Goal: Task Accomplishment & Management: Complete application form

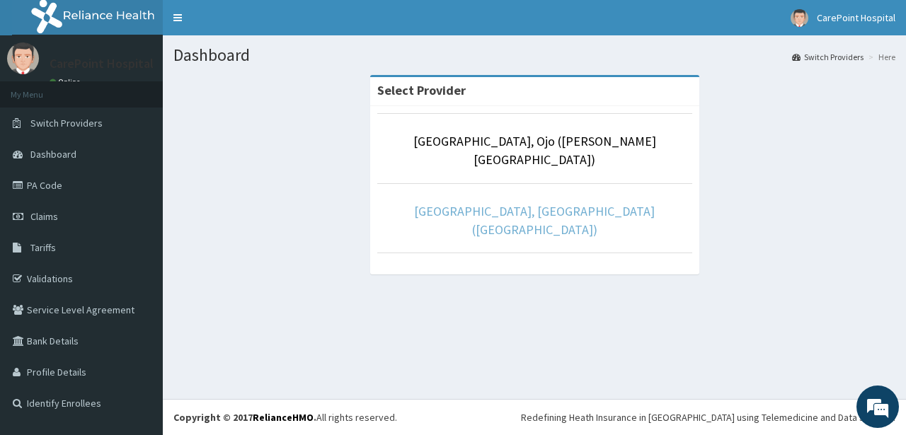
click at [507, 203] on link "[GEOGRAPHIC_DATA], [GEOGRAPHIC_DATA] ([GEOGRAPHIC_DATA])" at bounding box center [534, 220] width 241 height 35
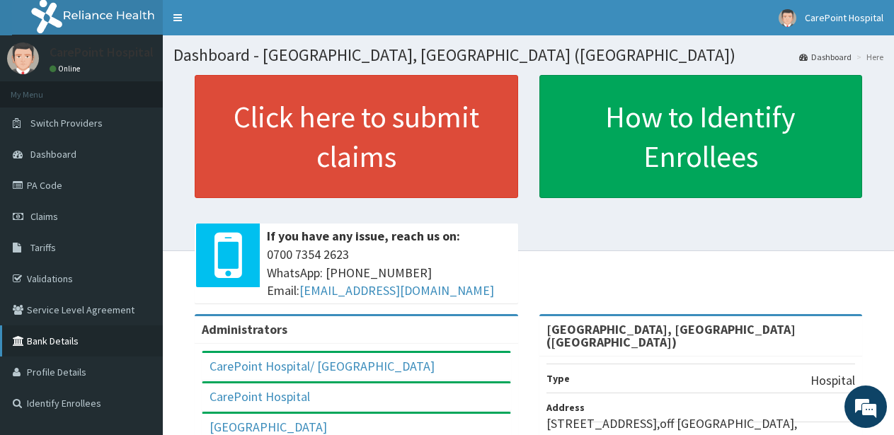
click at [84, 200] on link "PA Code" at bounding box center [81, 185] width 163 height 31
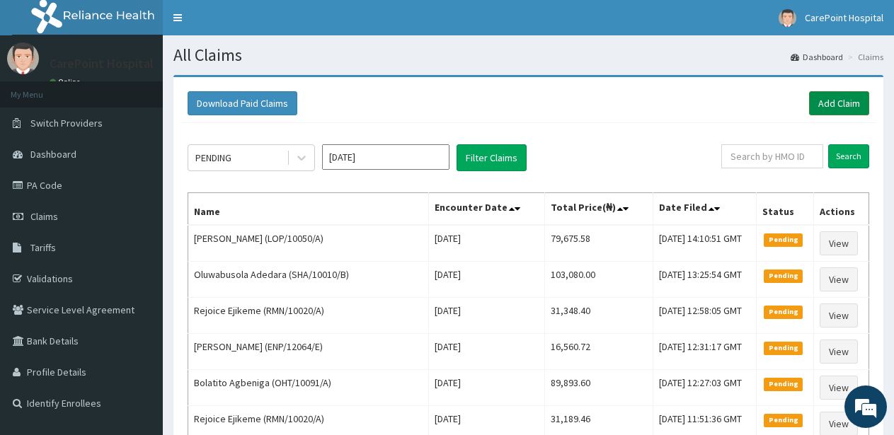
click at [851, 107] on link "Add Claim" at bounding box center [839, 103] width 60 height 24
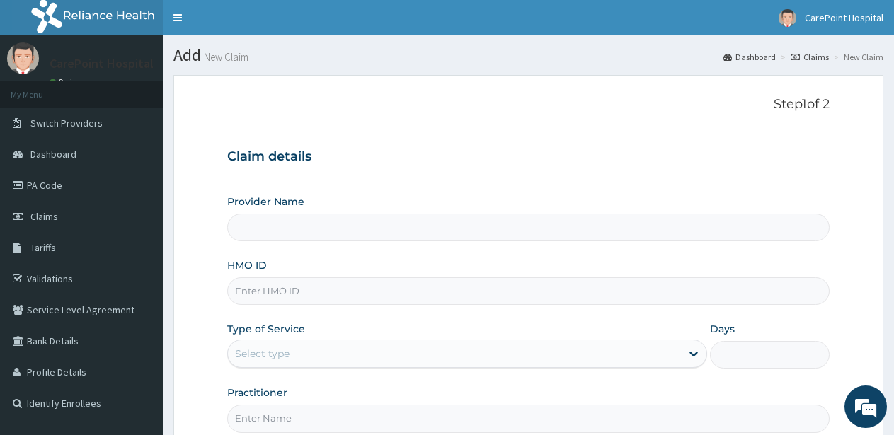
click at [283, 223] on input "Provider Name" at bounding box center [528, 228] width 603 height 28
type input "[GEOGRAPHIC_DATA], [GEOGRAPHIC_DATA] ([GEOGRAPHIC_DATA])"
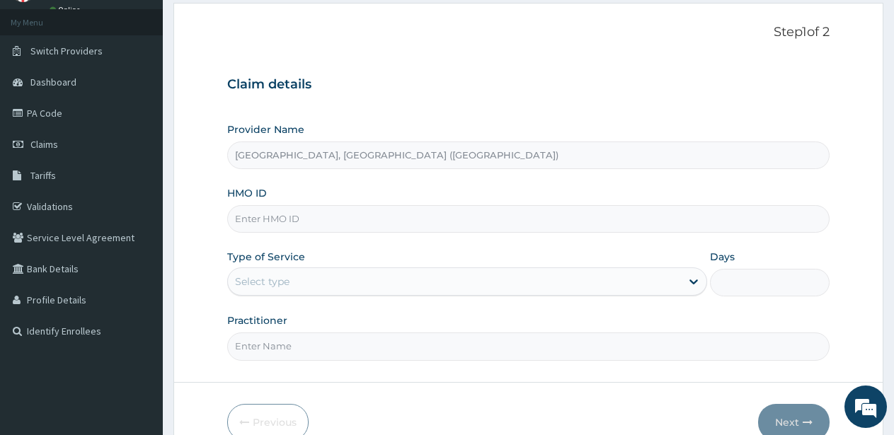
click at [351, 212] on input "HMO ID" at bounding box center [528, 219] width 603 height 28
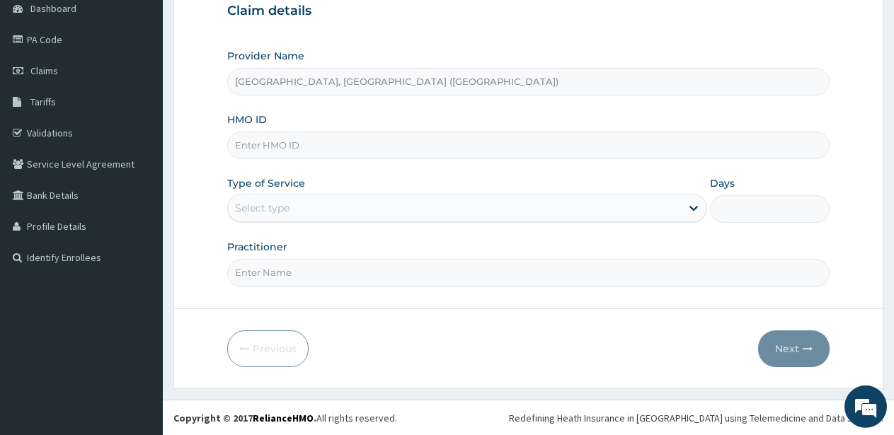
scroll to position [147, 0]
click at [56, 140] on link "Validations" at bounding box center [81, 132] width 163 height 31
